Goal: Task Accomplishment & Management: Manage account settings

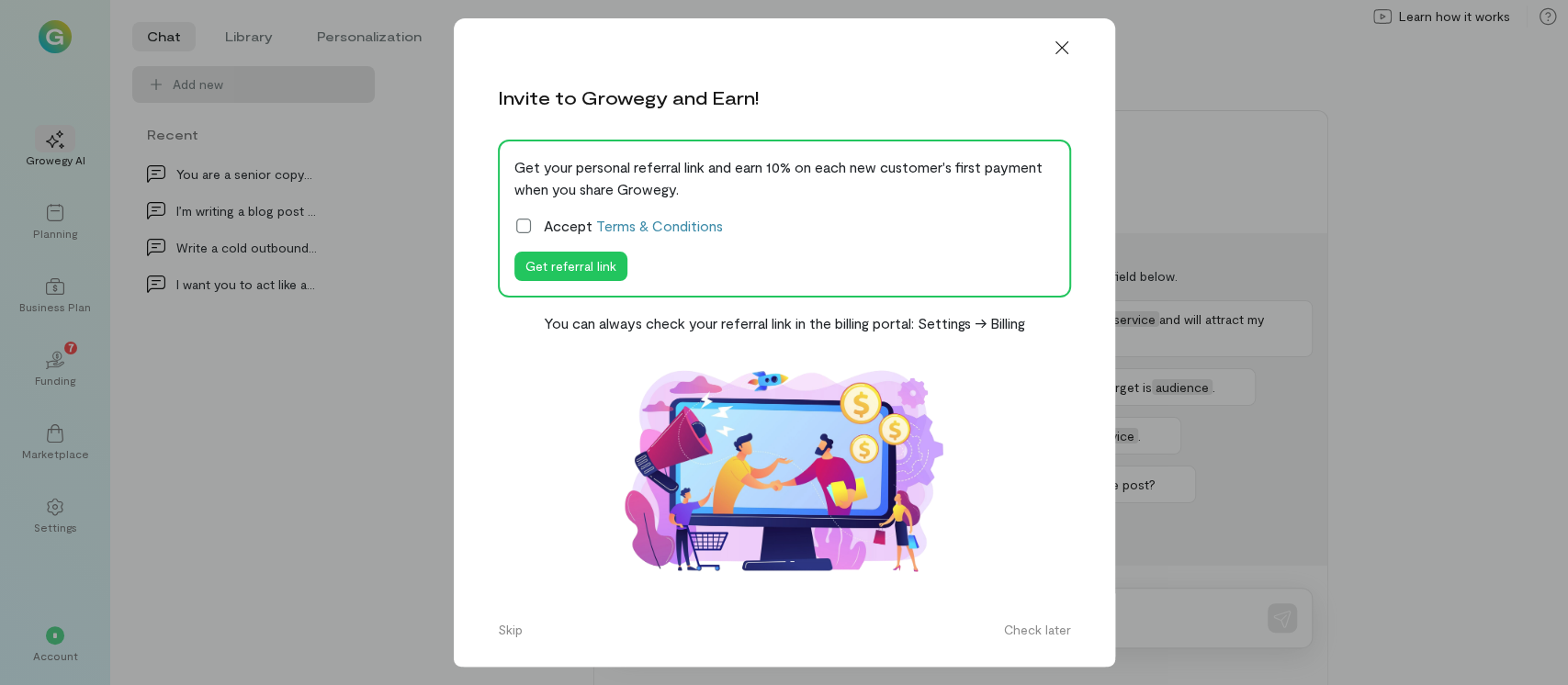
click at [521, 224] on icon at bounding box center [523, 225] width 18 height 18
click at [0, 0] on icon at bounding box center [0, 0] width 0 height 0
click at [1069, 47] on icon at bounding box center [1062, 47] width 18 height 18
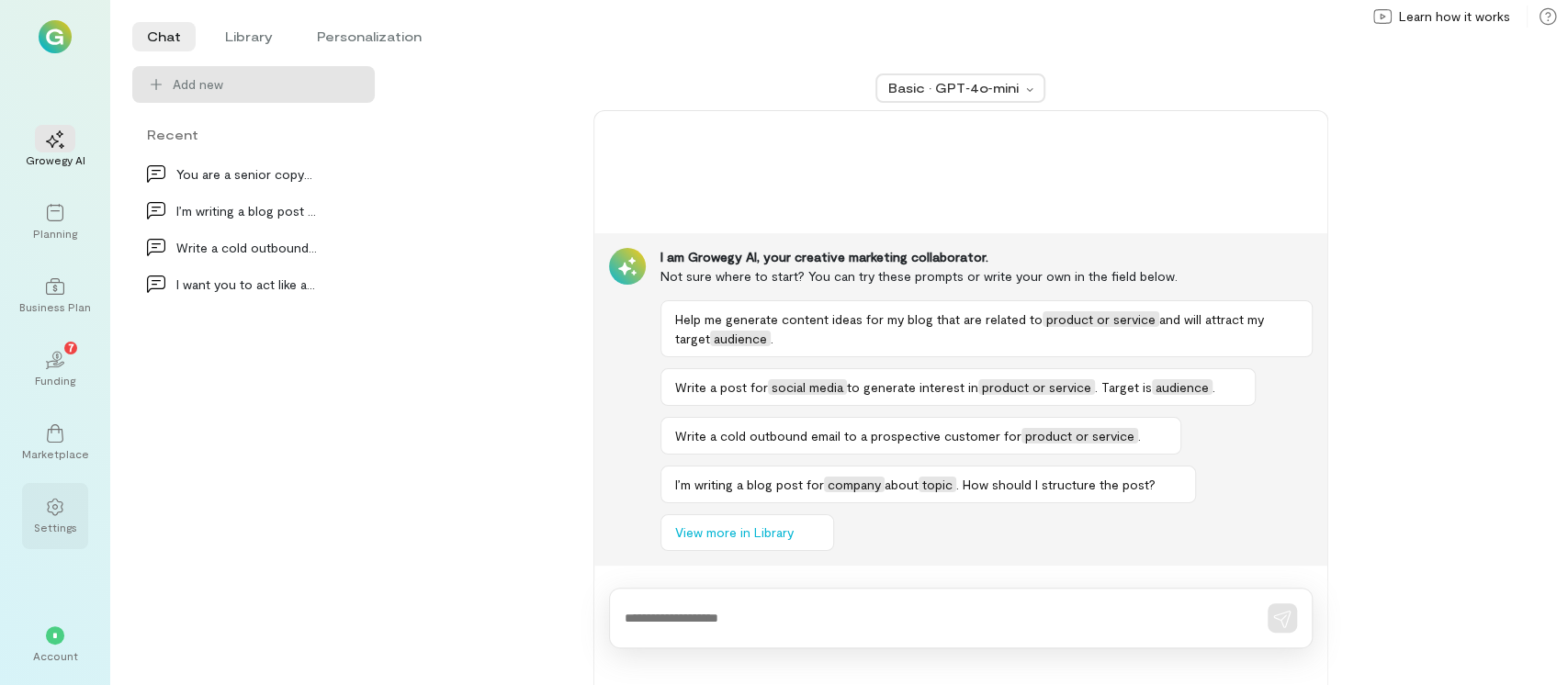
click at [55, 511] on icon at bounding box center [55, 507] width 18 height 18
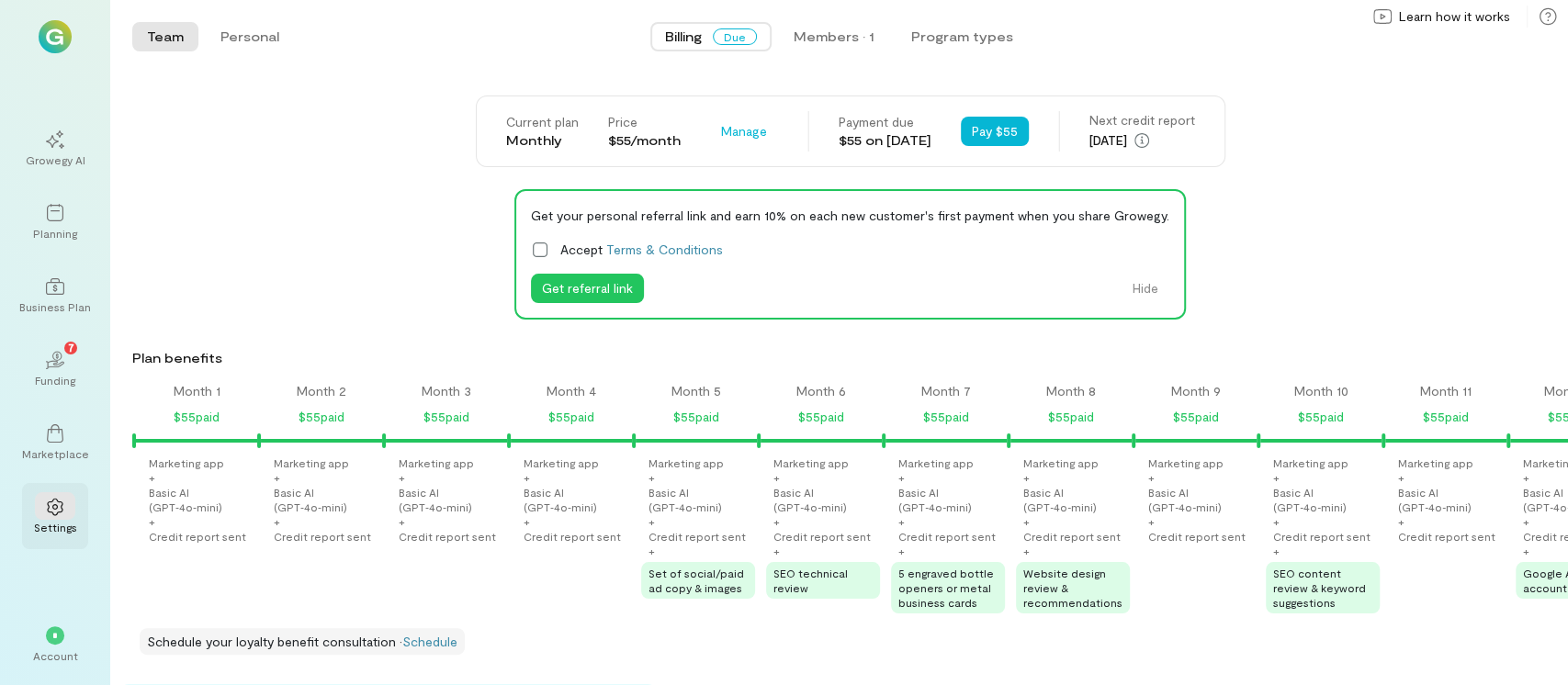
scroll to position [0, 1312]
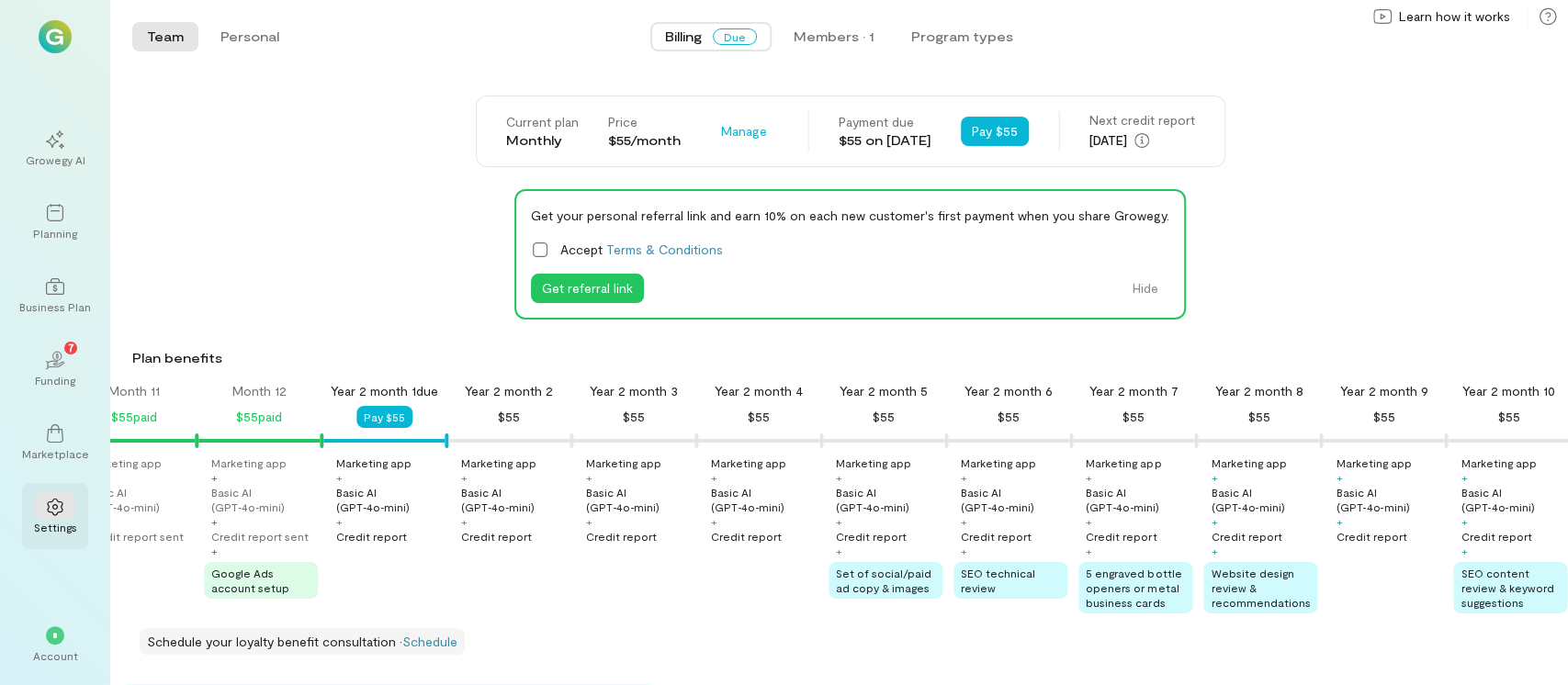
click at [55, 503] on icon at bounding box center [55, 507] width 18 height 18
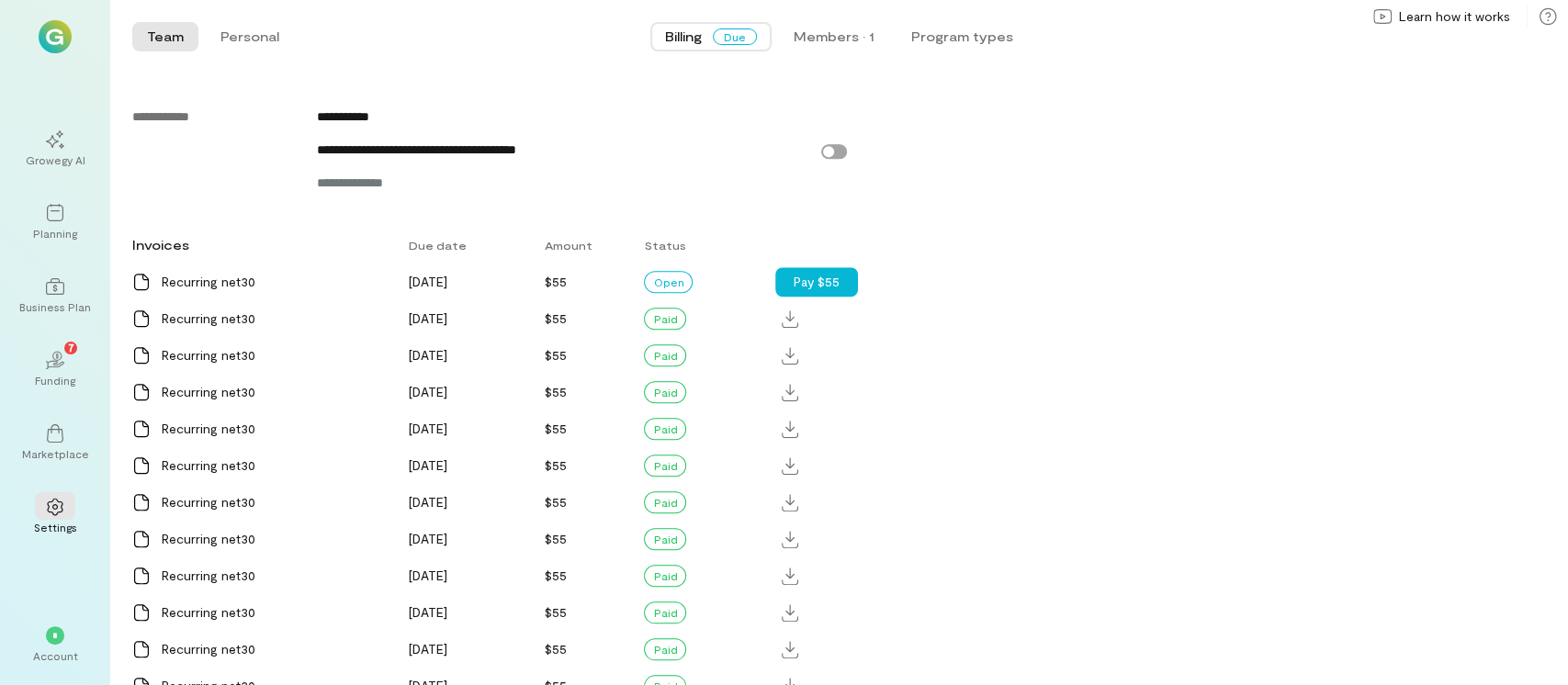
scroll to position [1250, 0]
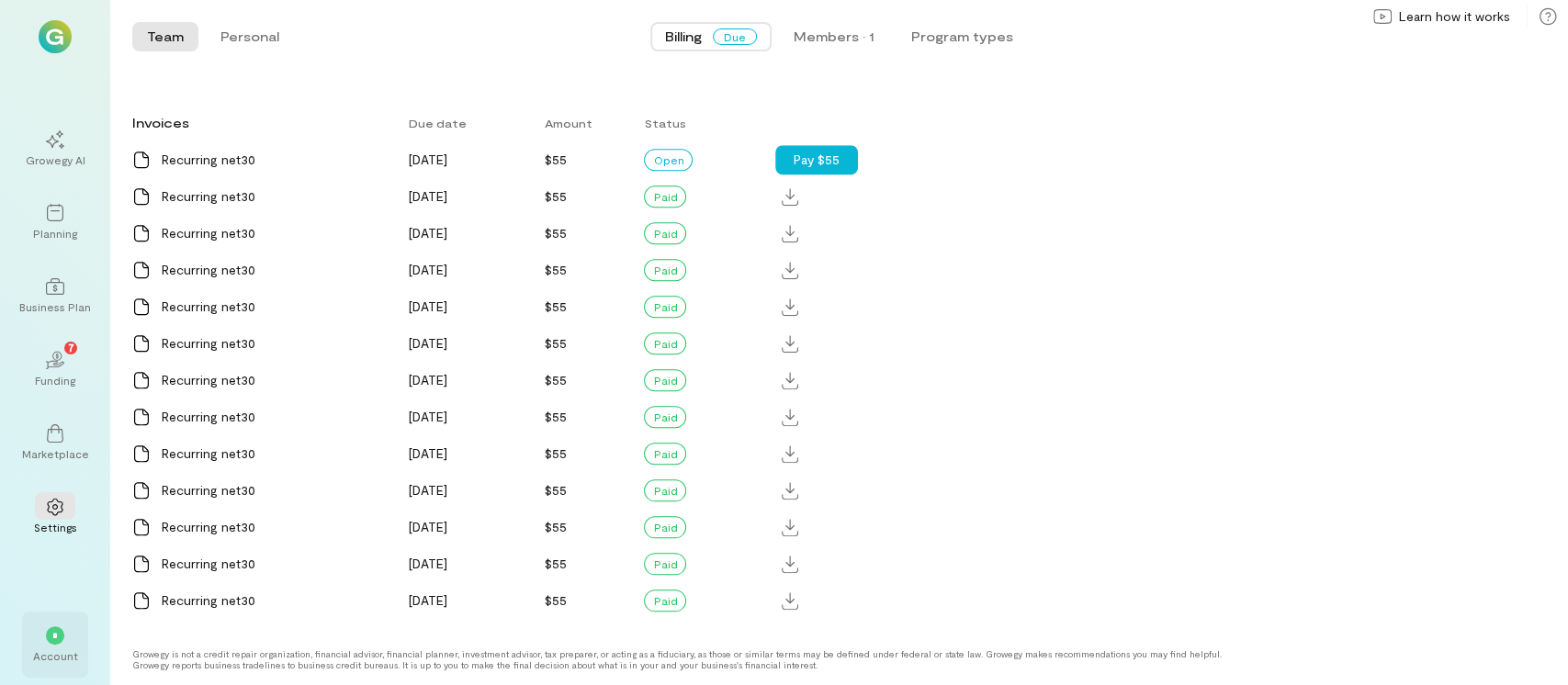
click at [55, 633] on span "*" at bounding box center [55, 635] width 6 height 11
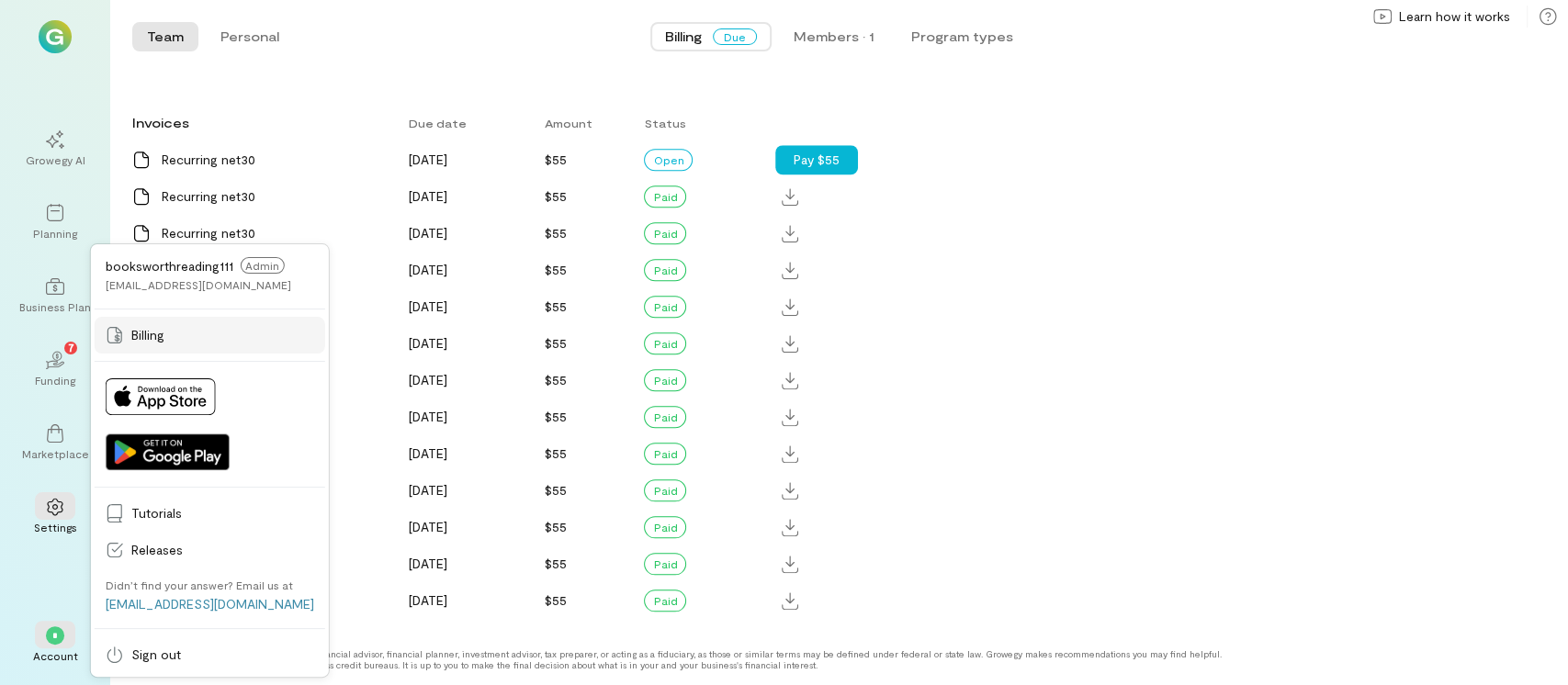
click at [131, 335] on span "Billing" at bounding box center [223, 334] width 183 height 18
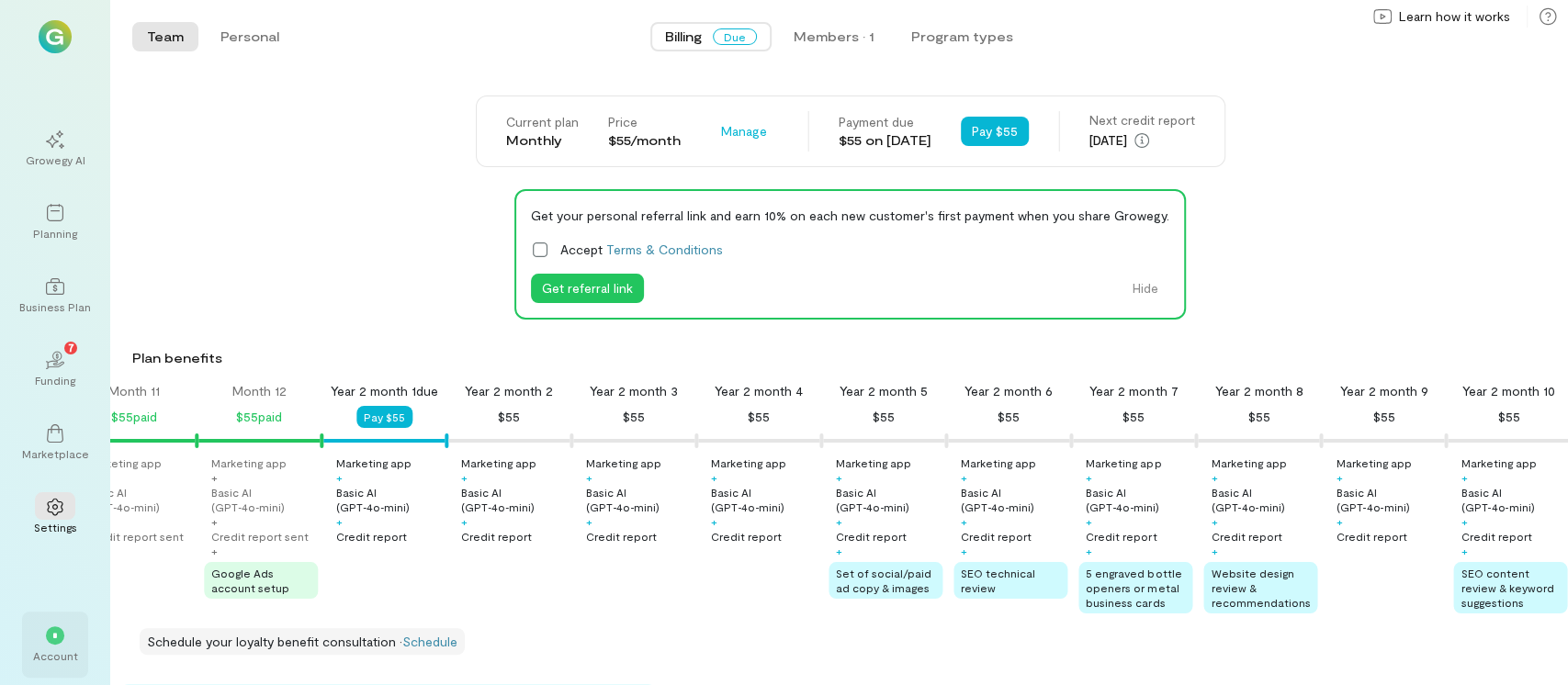
click at [55, 638] on span "*" at bounding box center [55, 635] width 6 height 11
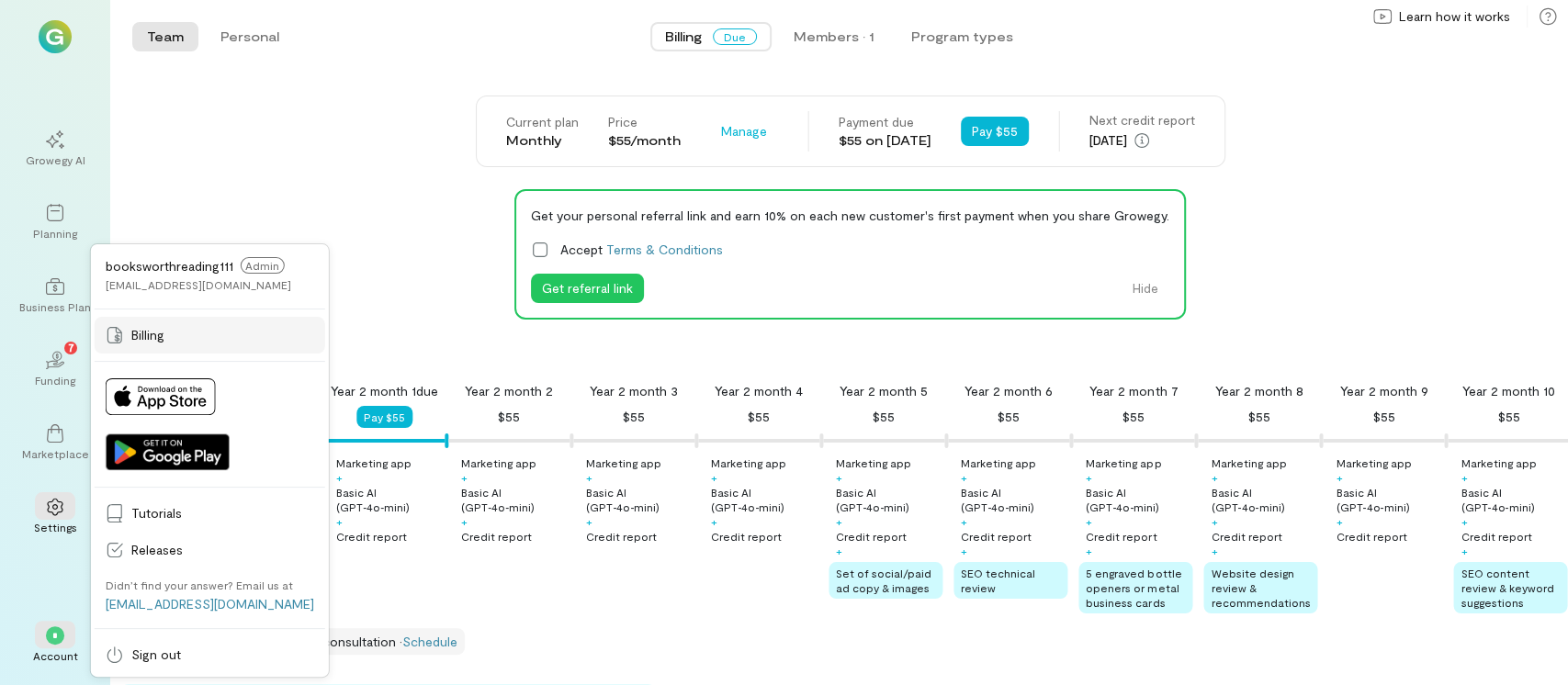
click at [141, 340] on span "Billing" at bounding box center [223, 334] width 183 height 18
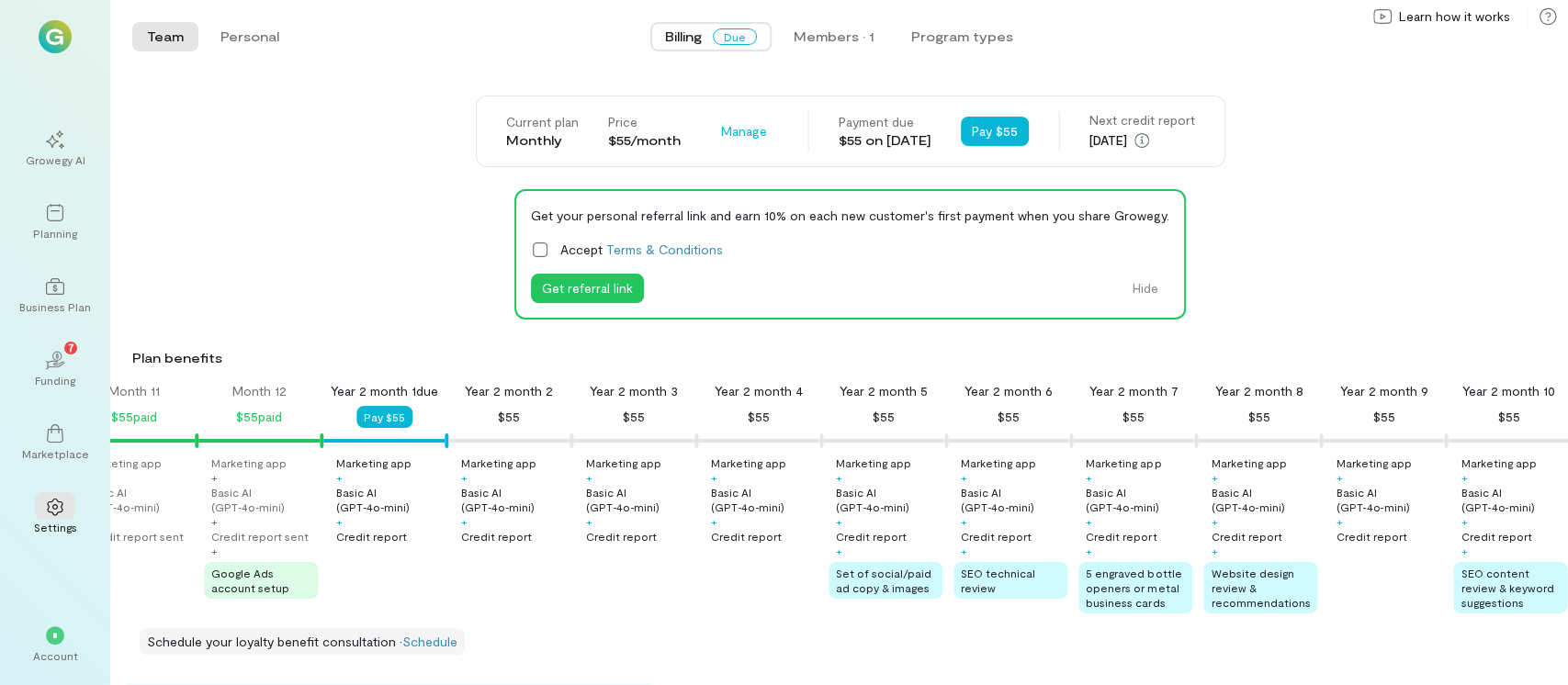
click at [744, 40] on span "Due" at bounding box center [735, 37] width 44 height 16
click at [721, 134] on span "Manage" at bounding box center [744, 131] width 46 height 18
click at [752, 212] on span "Cancel plan" at bounding box center [798, 207] width 93 height 18
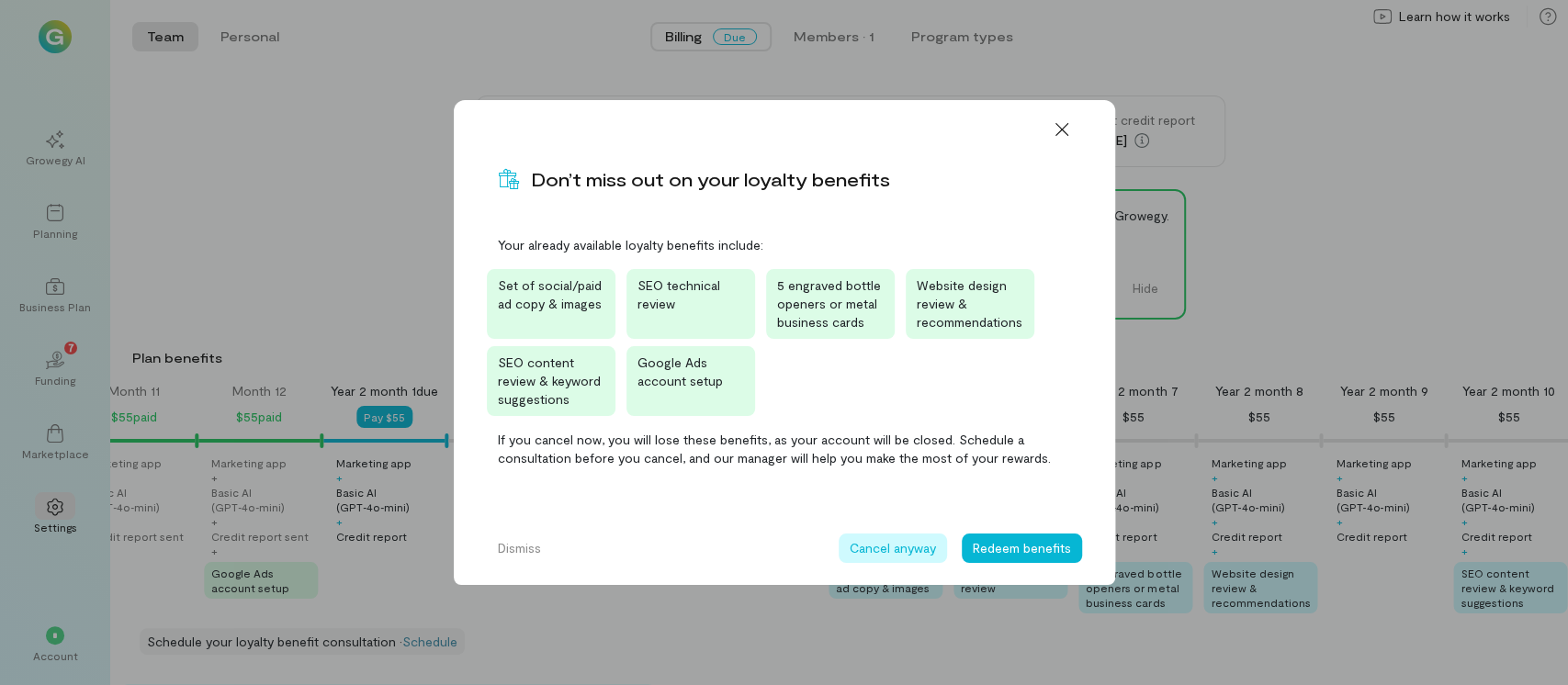
click at [885, 547] on button "Cancel anyway" at bounding box center [892, 548] width 108 height 30
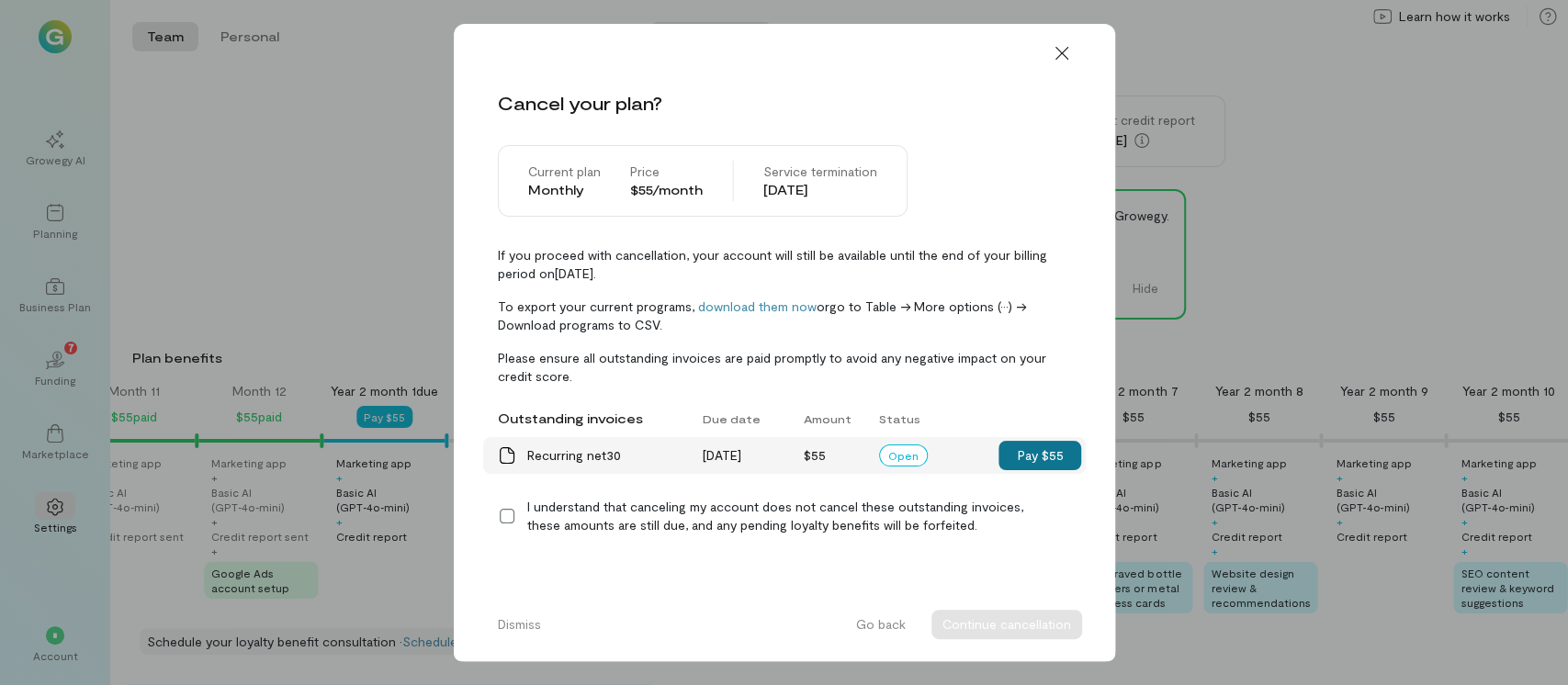
click at [1036, 452] on button "Pay $55" at bounding box center [1040, 456] width 83 height 30
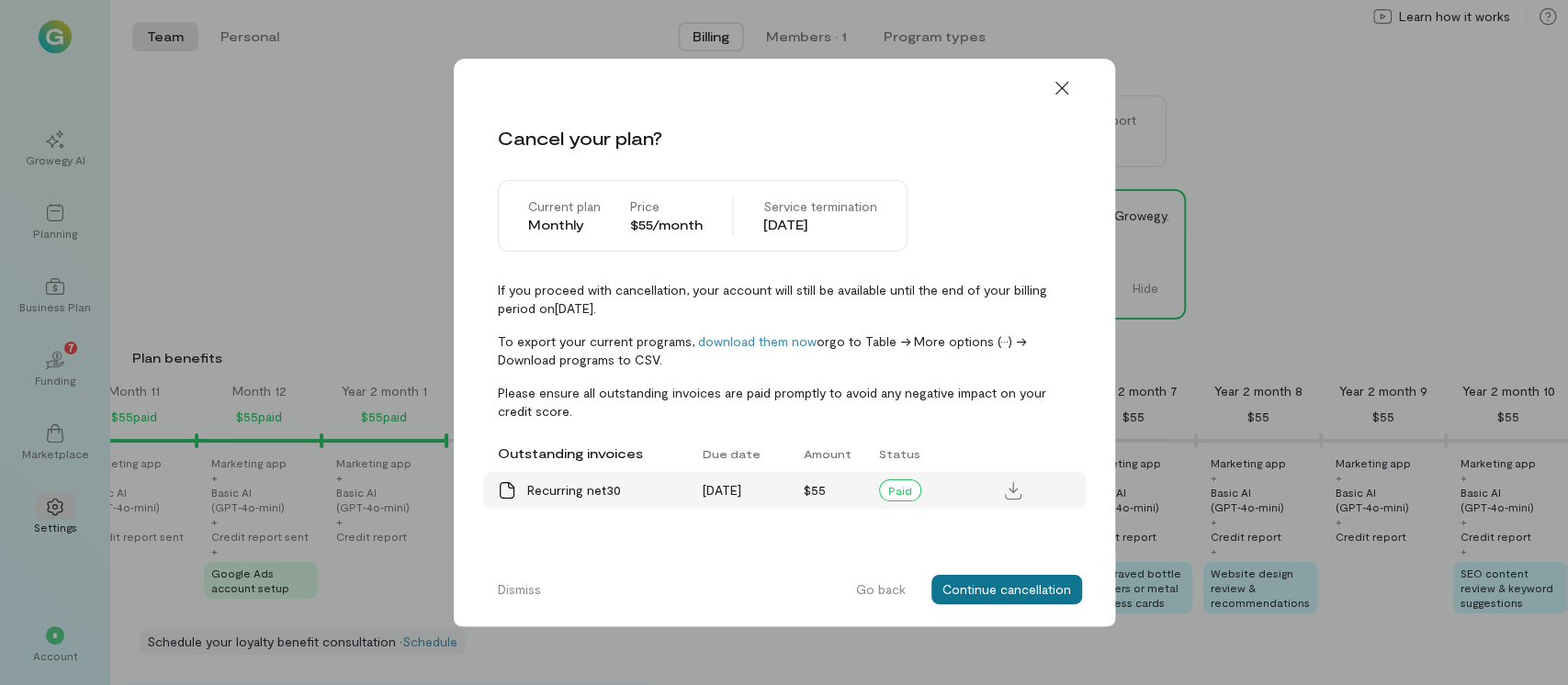
click at [1006, 595] on button "Continue cancellation" at bounding box center [1007, 590] width 150 height 30
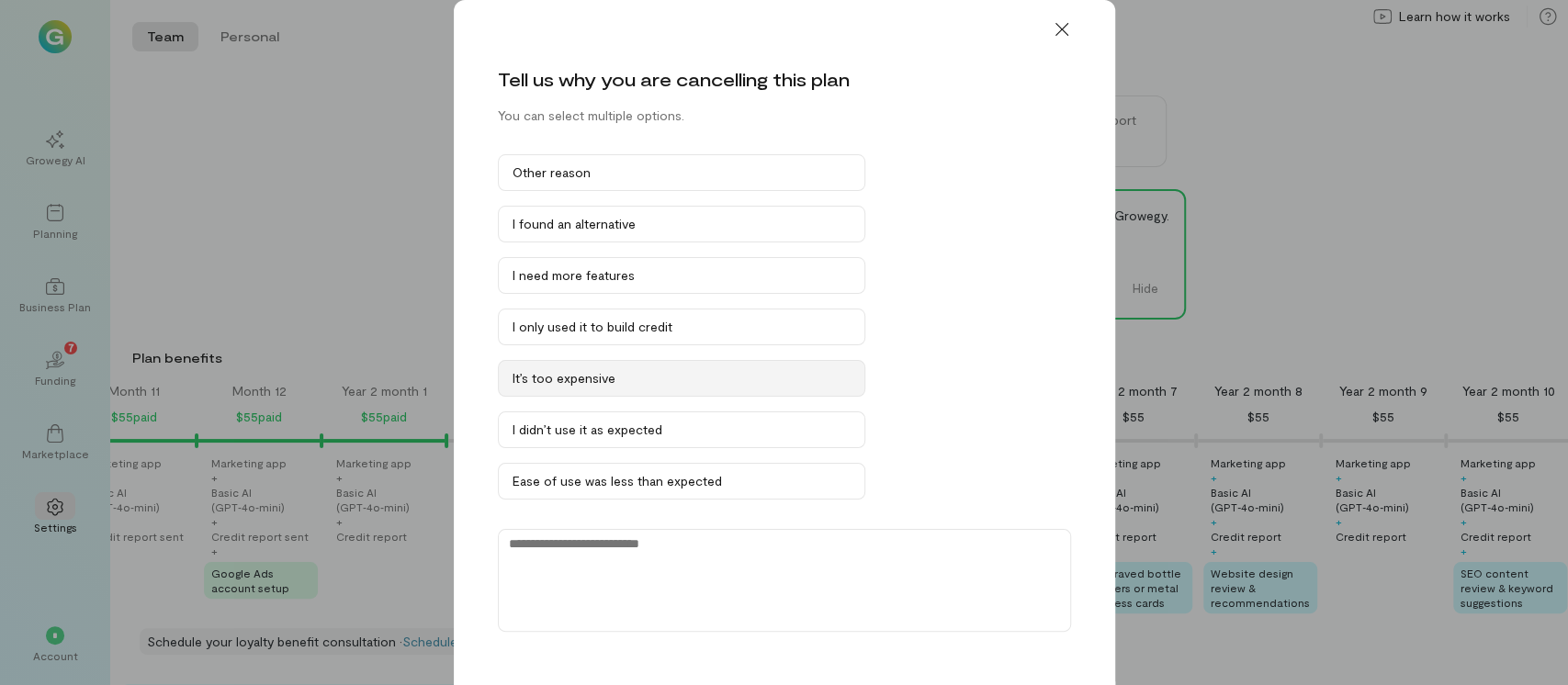
click at [656, 372] on div "It’s too expensive" at bounding box center [681, 378] width 338 height 18
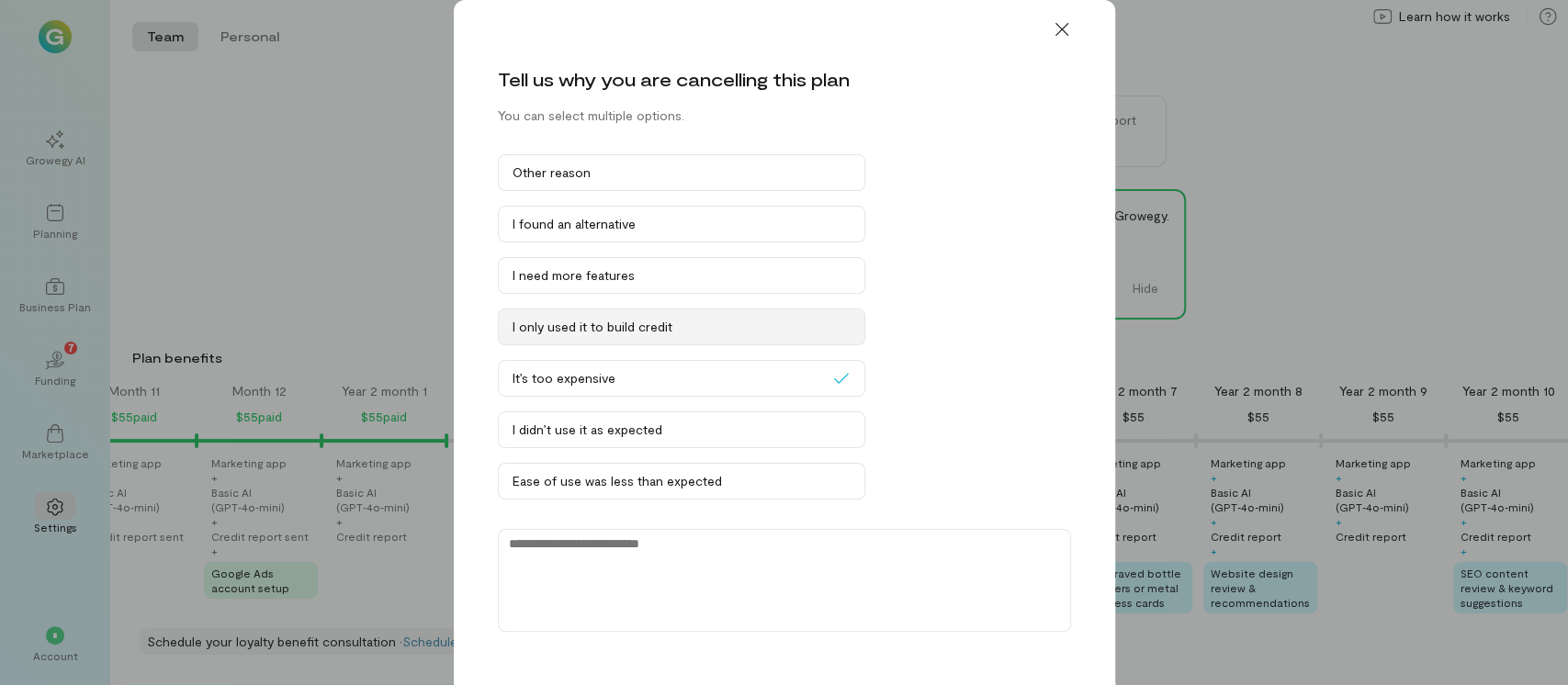
click at [632, 322] on div "I only used it to build credit" at bounding box center [681, 327] width 338 height 18
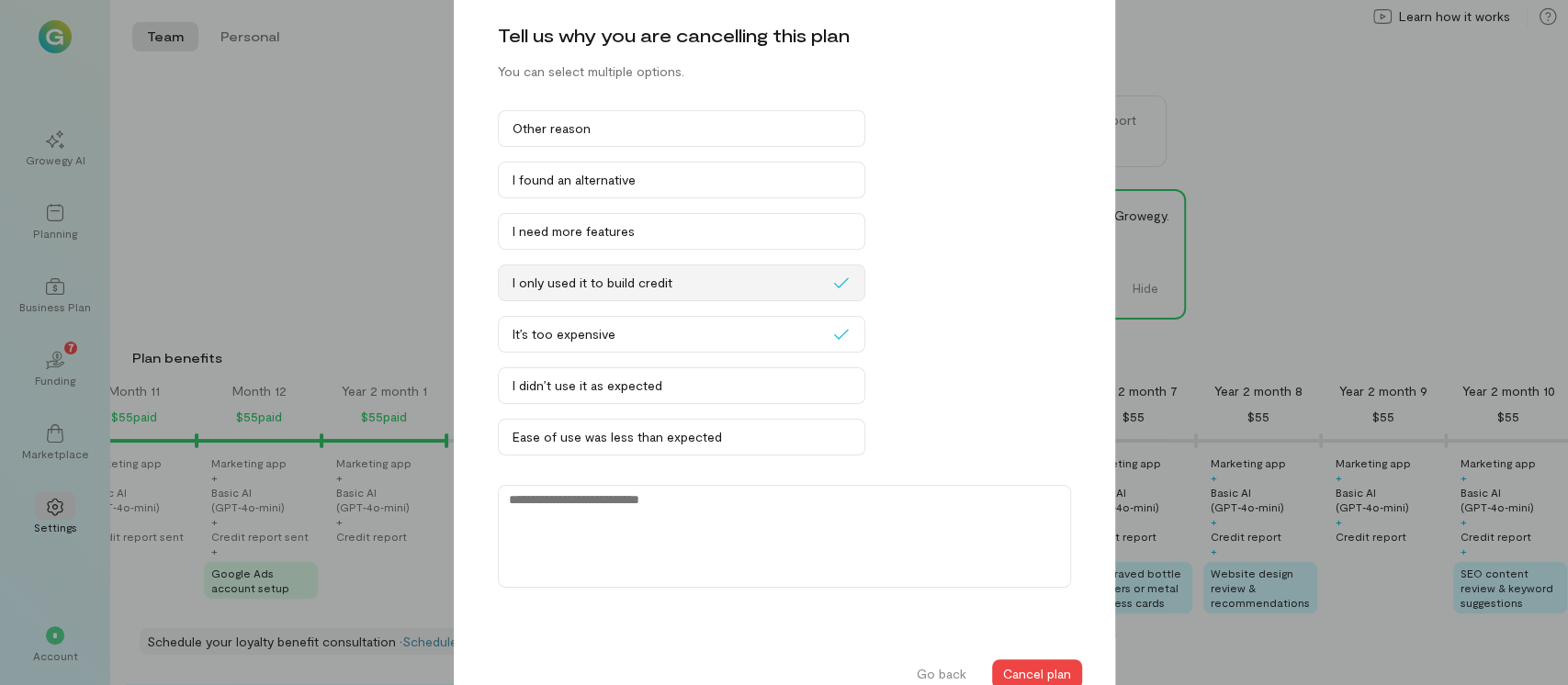
scroll to position [68, 0]
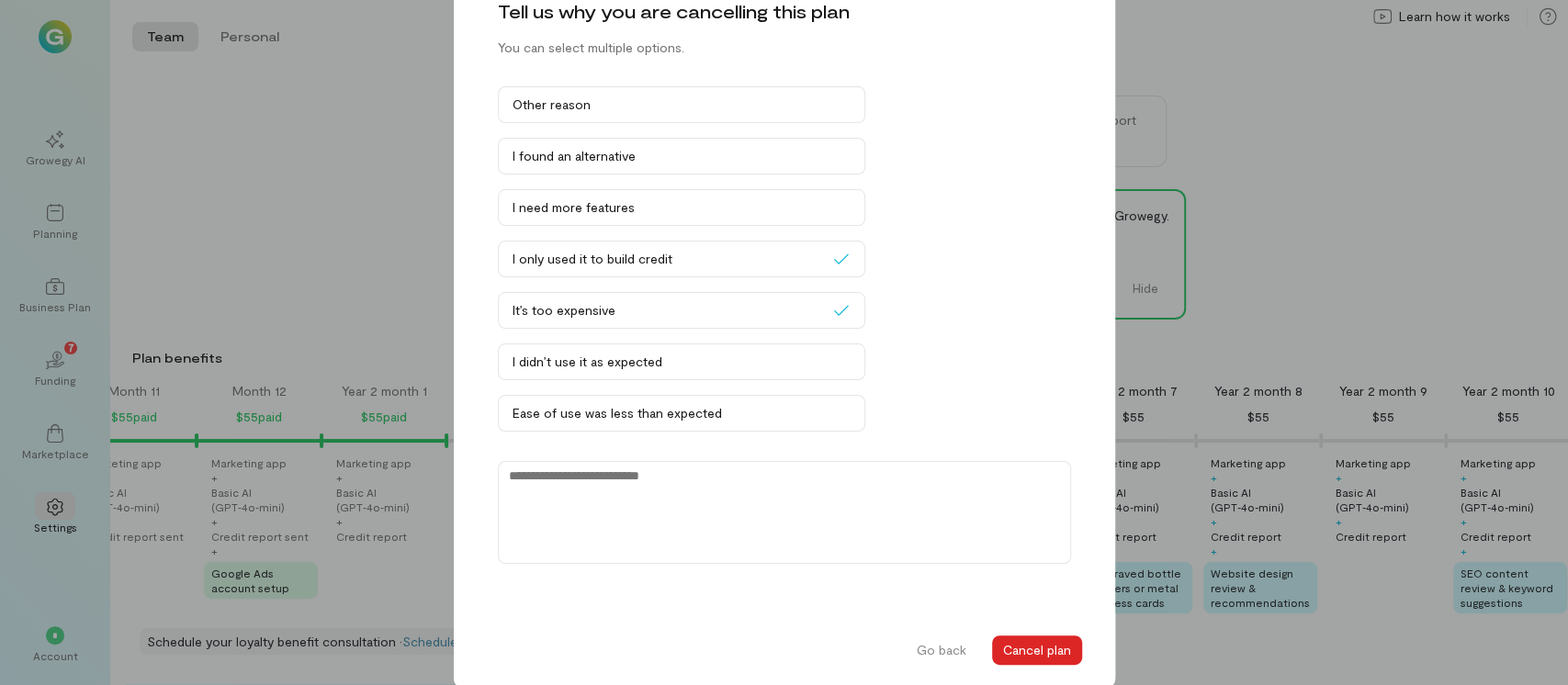
click at [1029, 655] on button "Cancel plan" at bounding box center [1037, 650] width 90 height 30
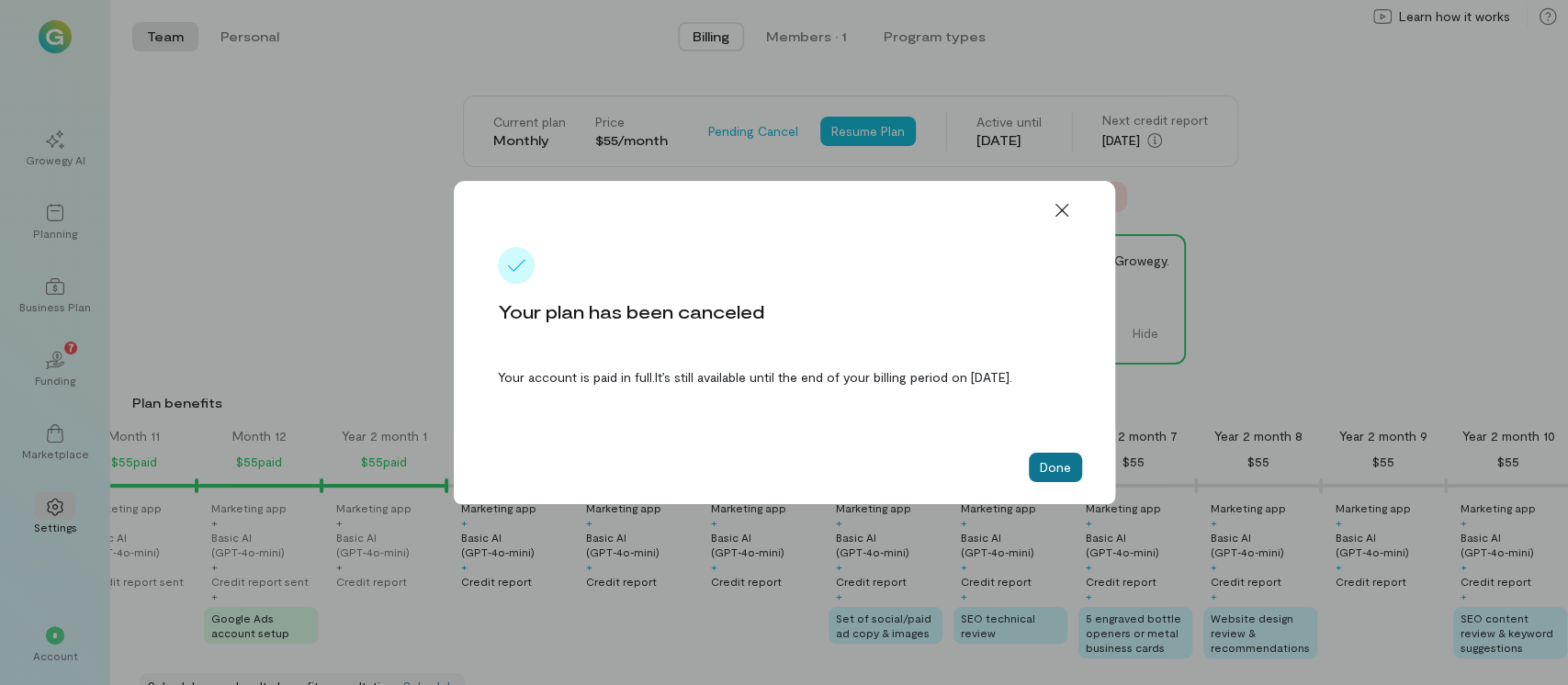
click at [1062, 479] on button "Done" at bounding box center [1055, 467] width 53 height 30
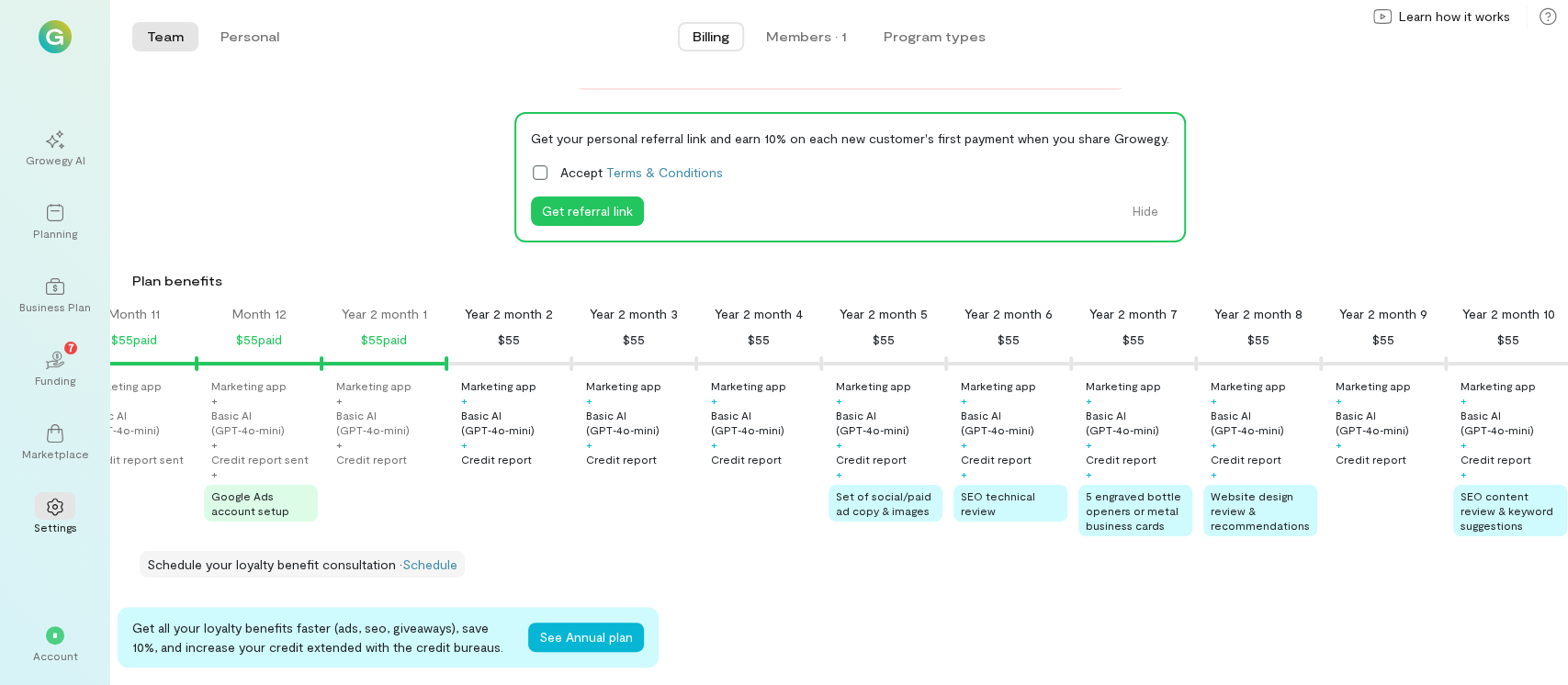
scroll to position [0, 0]
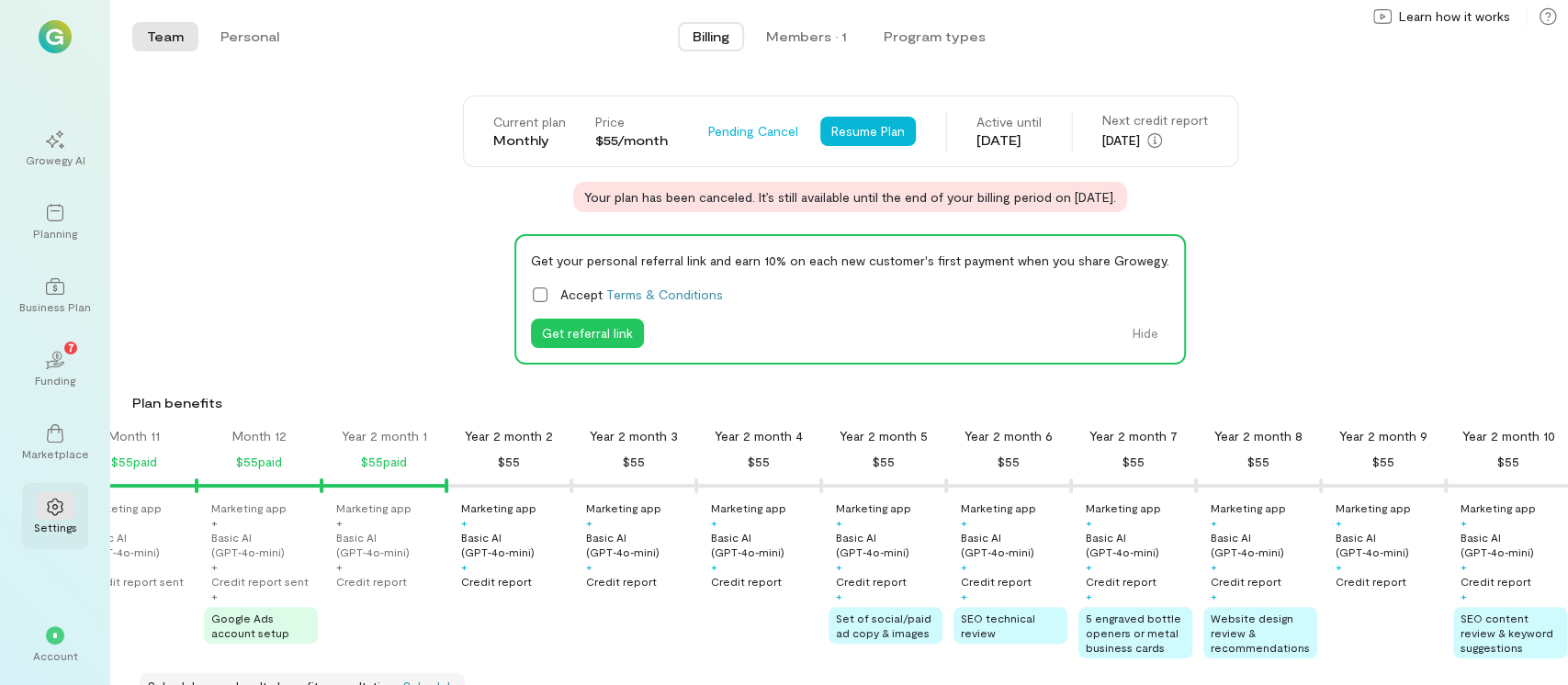
click at [38, 503] on div at bounding box center [55, 506] width 40 height 28
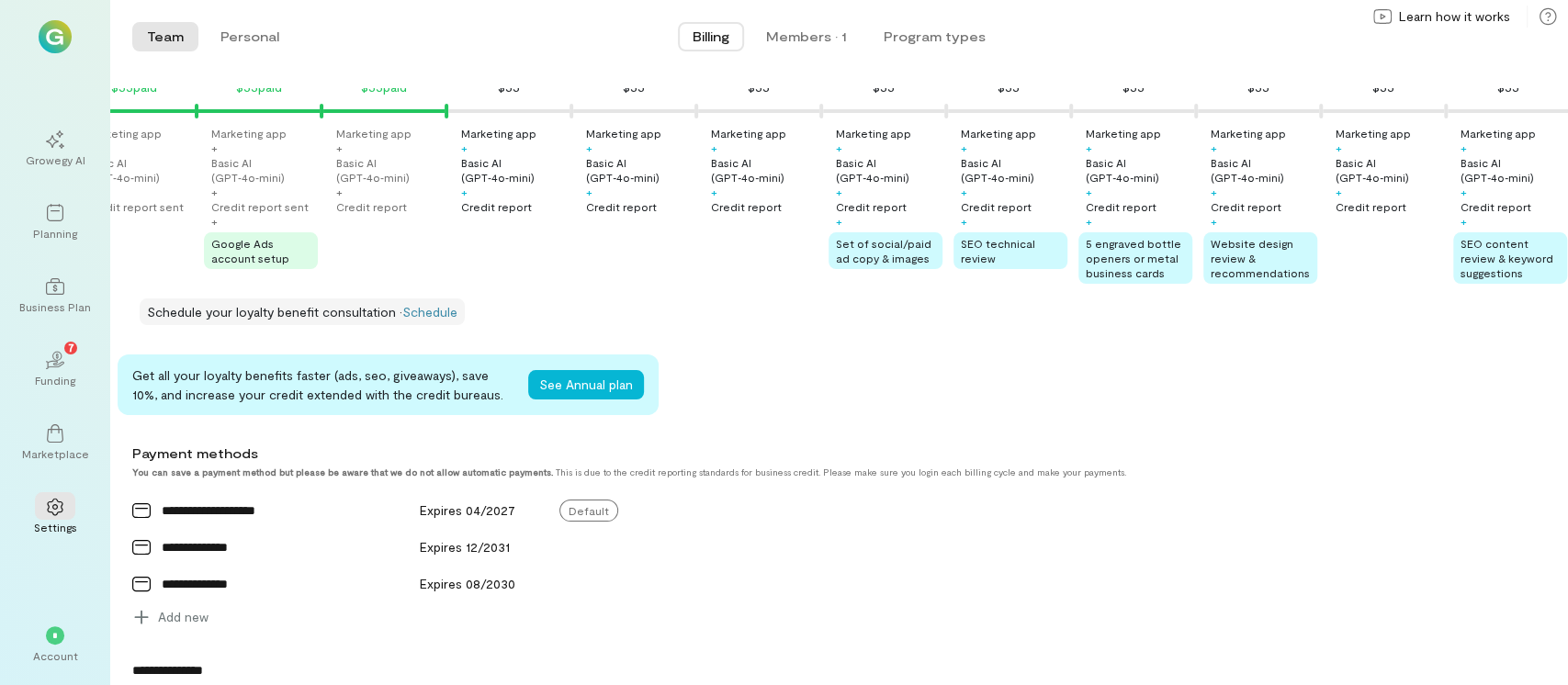
scroll to position [122, 0]
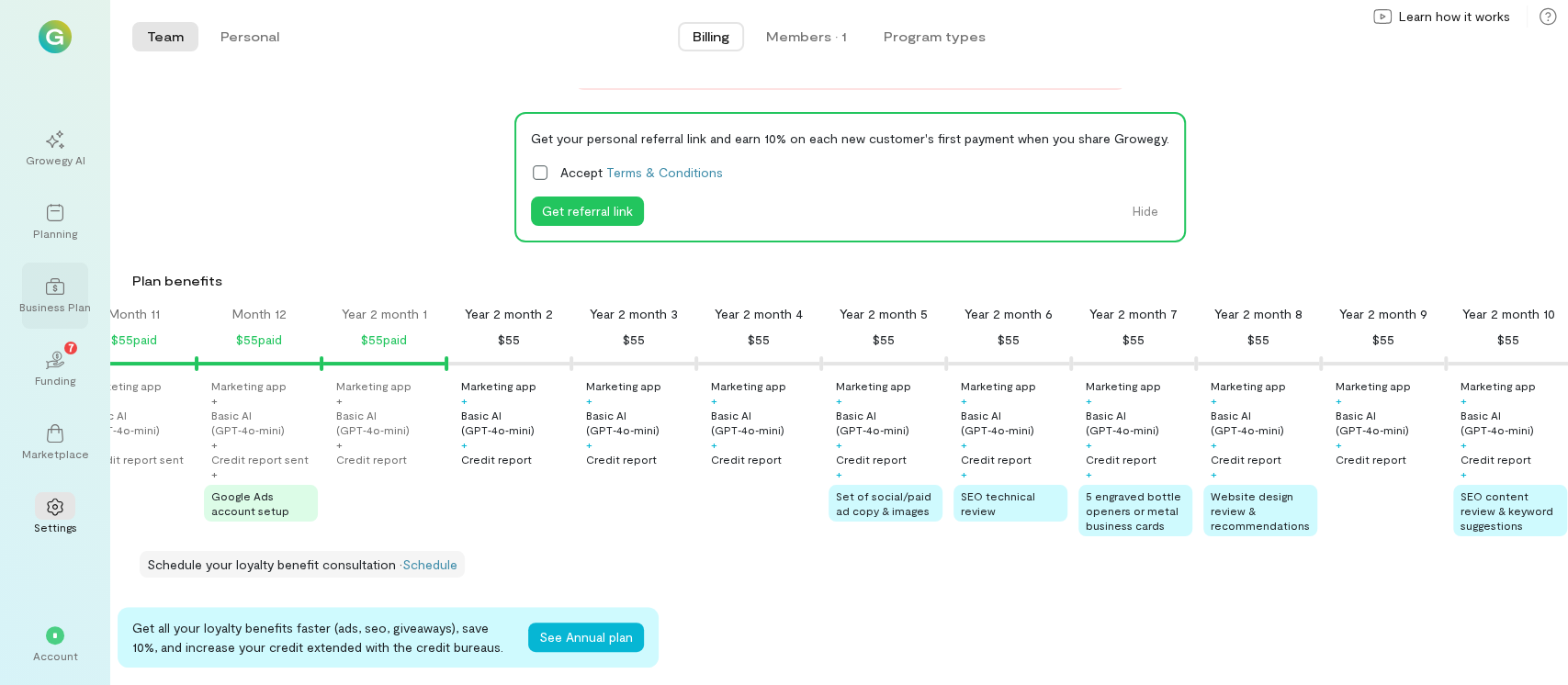
click at [56, 284] on icon at bounding box center [55, 286] width 18 height 18
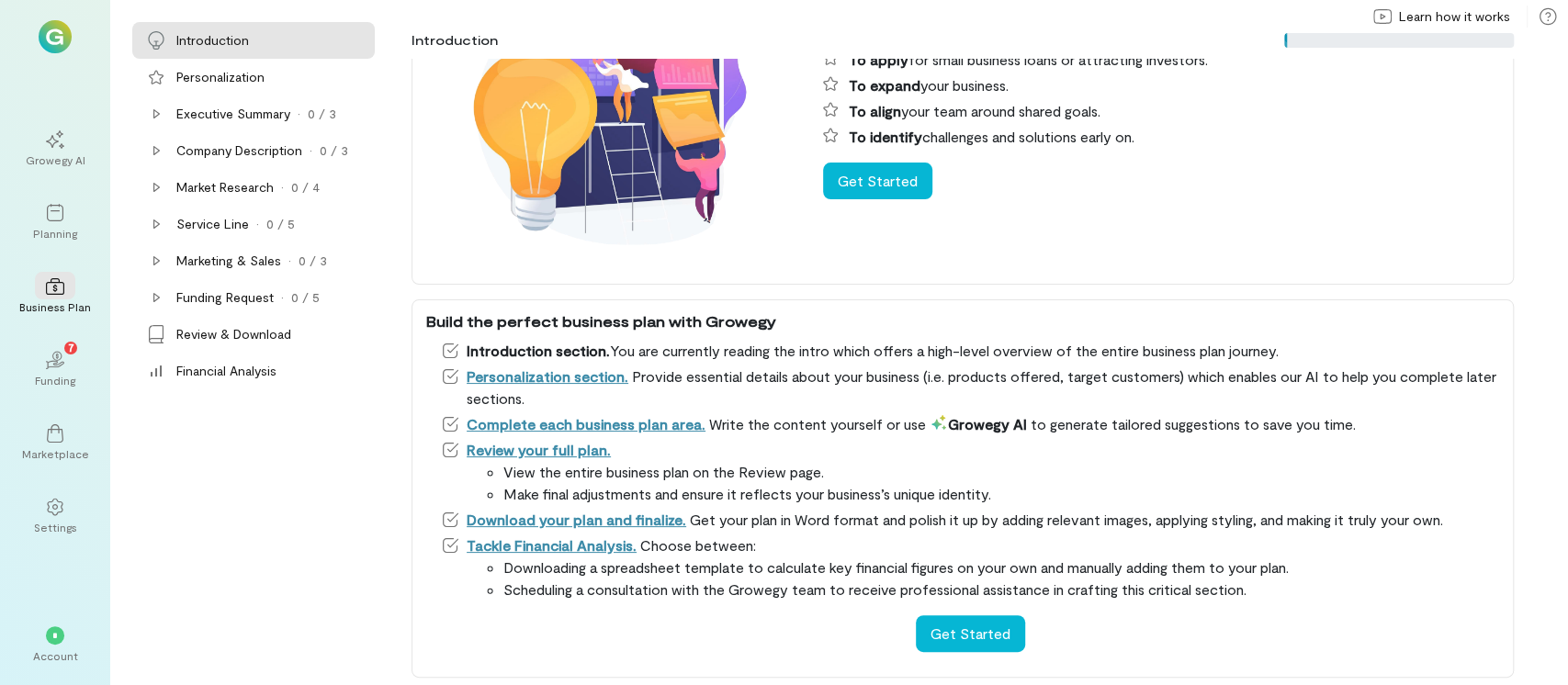
scroll to position [162, 0]
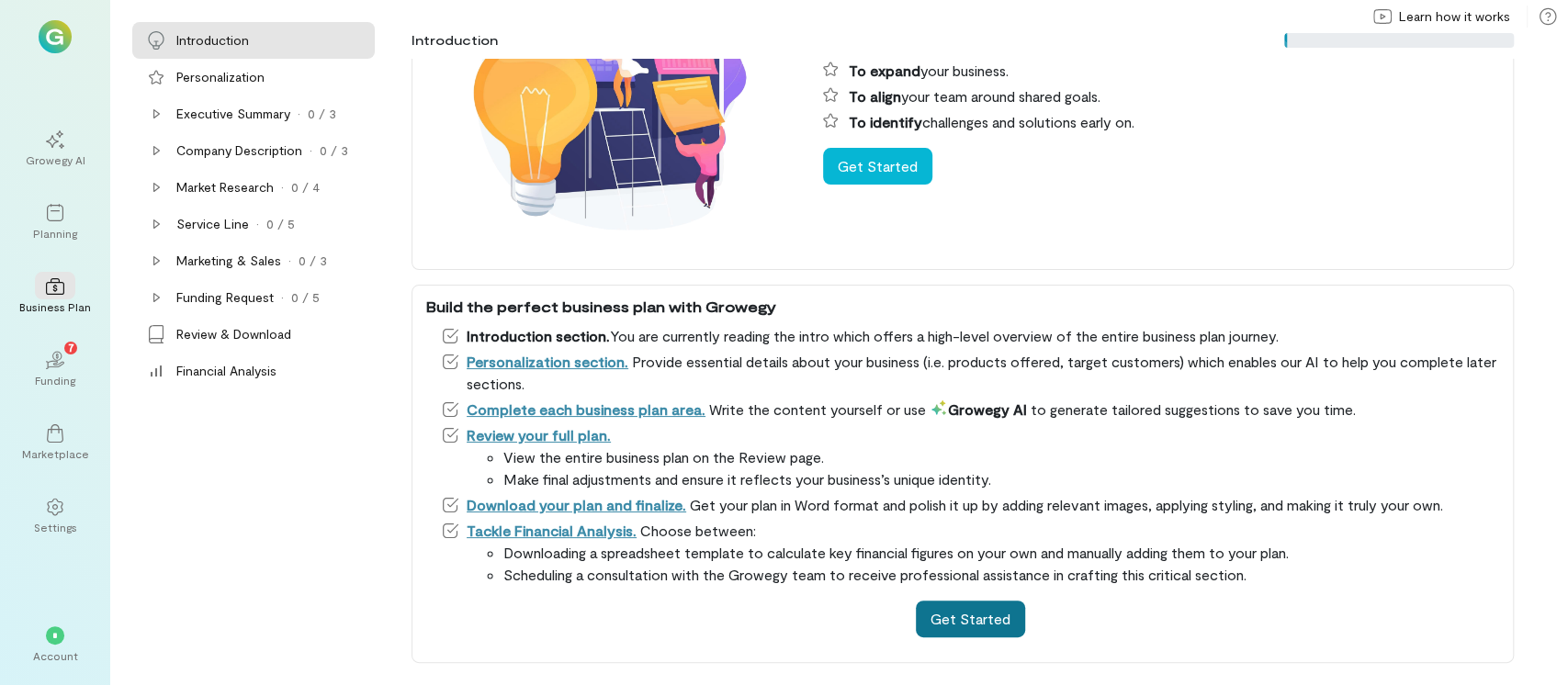
click at [970, 615] on button "Get Started" at bounding box center [970, 619] width 109 height 37
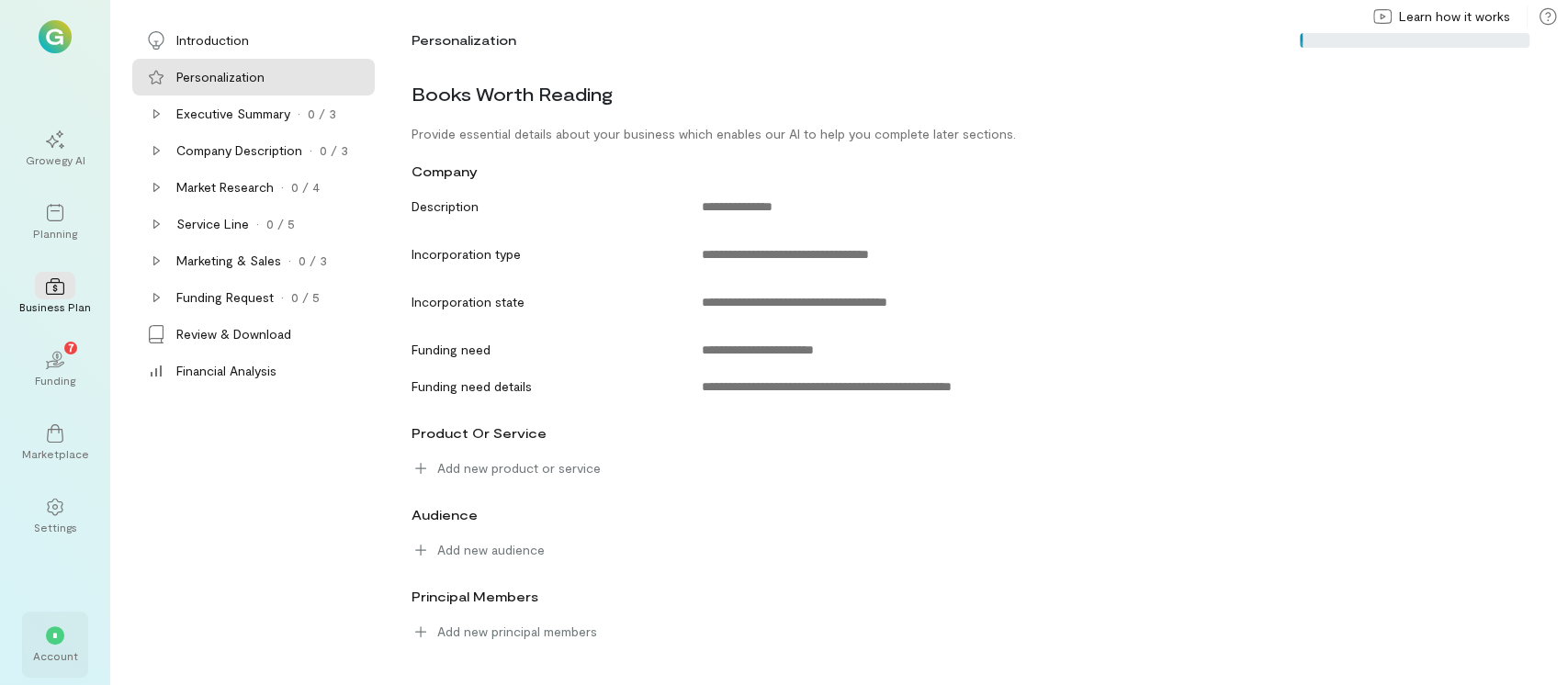
click at [60, 628] on div "*" at bounding box center [55, 635] width 18 height 18
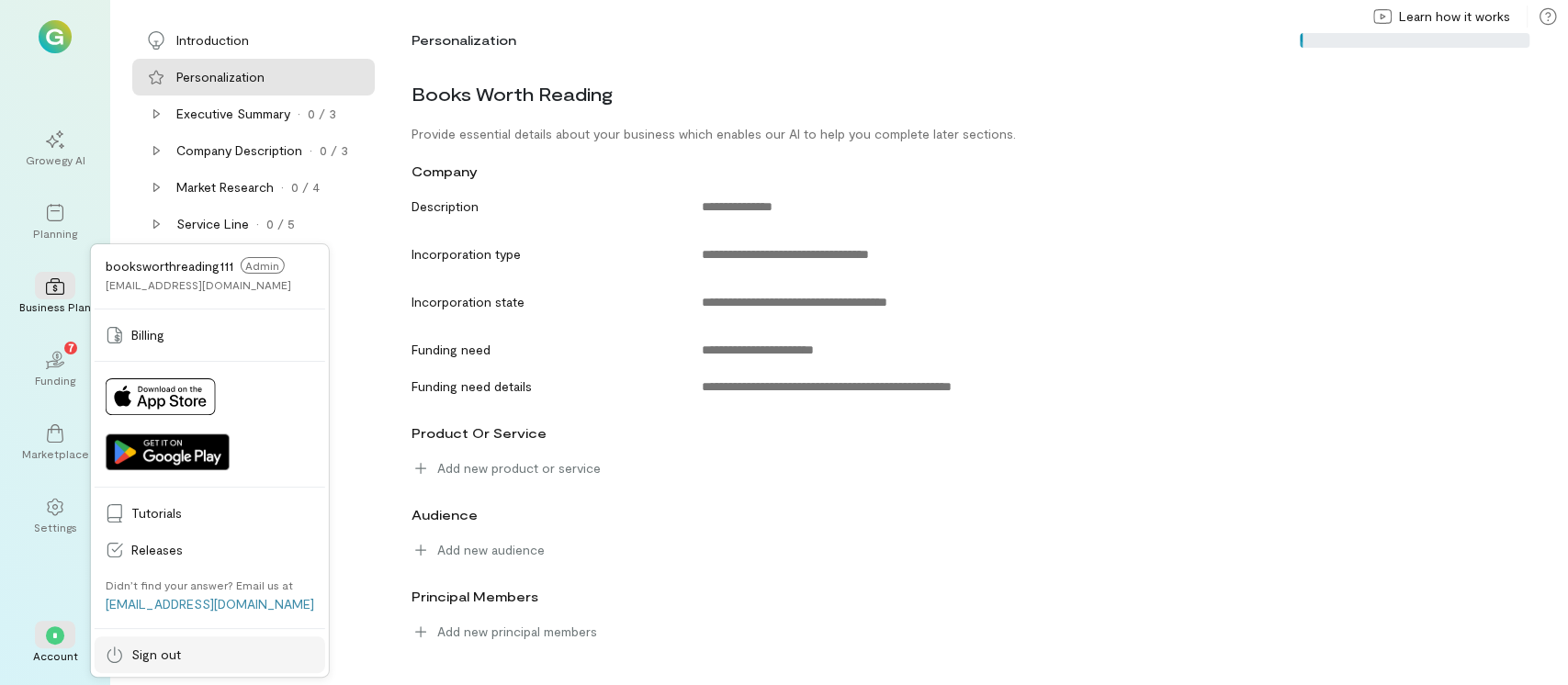
click at [166, 650] on span "Sign out" at bounding box center [223, 654] width 183 height 18
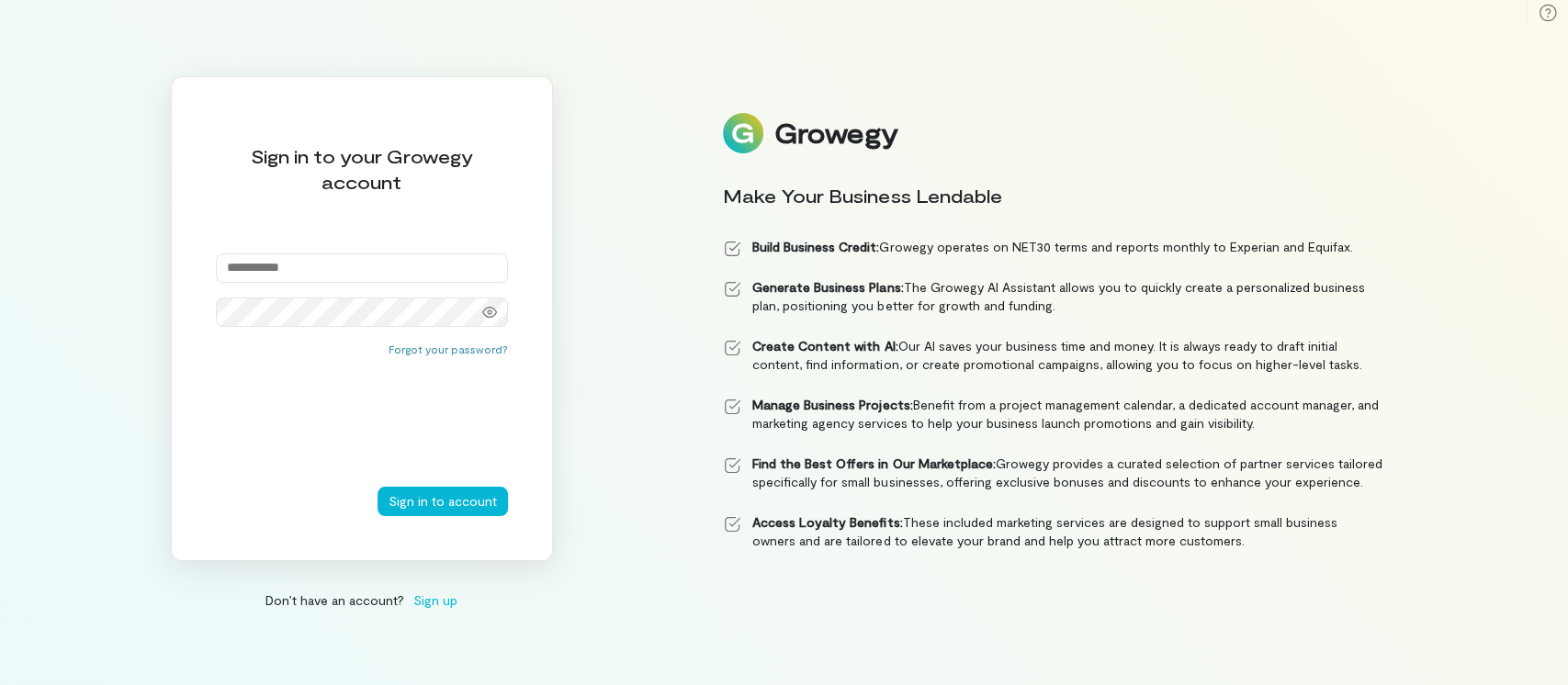
type input "**********"
